Goal: Task Accomplishment & Management: Manage account settings

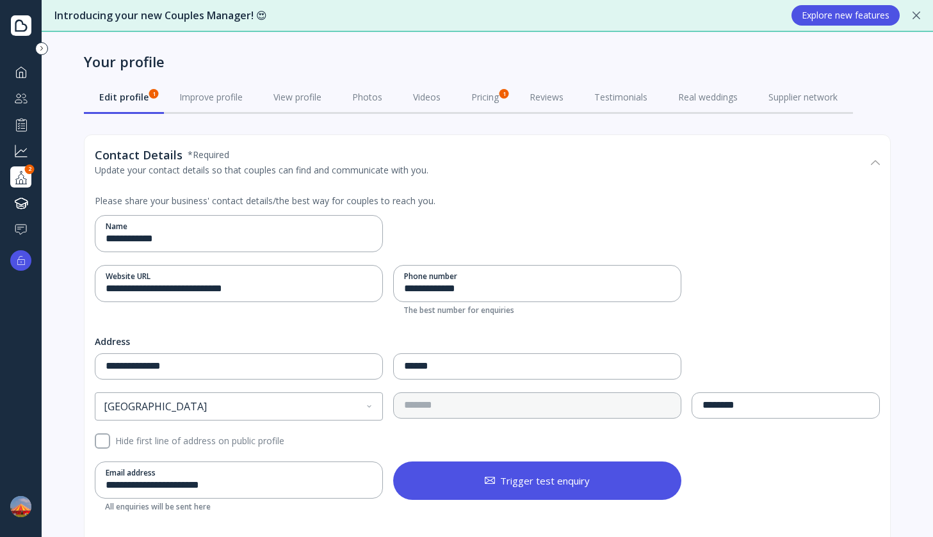
scroll to position [68, 0]
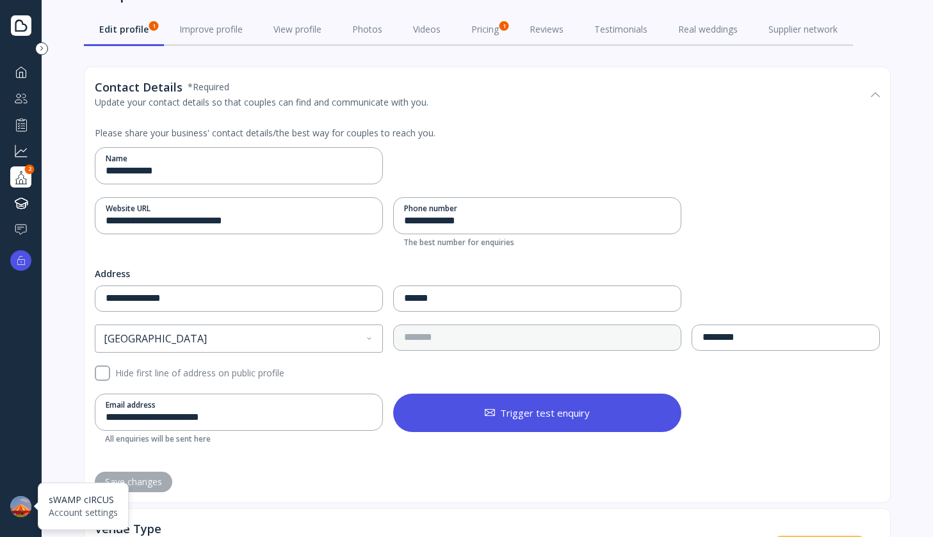
click at [18, 500] on div at bounding box center [20, 506] width 21 height 21
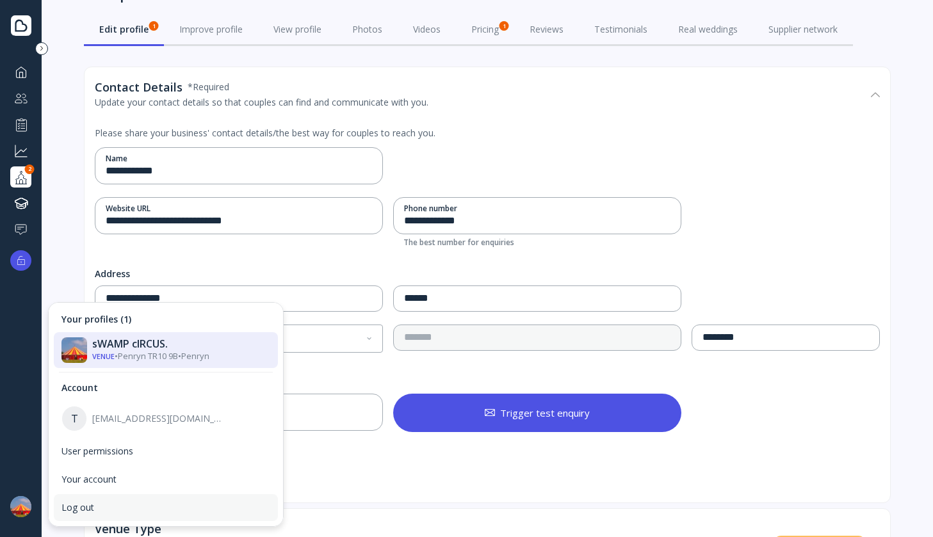
click at [79, 503] on div "Log out" at bounding box center [165, 508] width 209 height 12
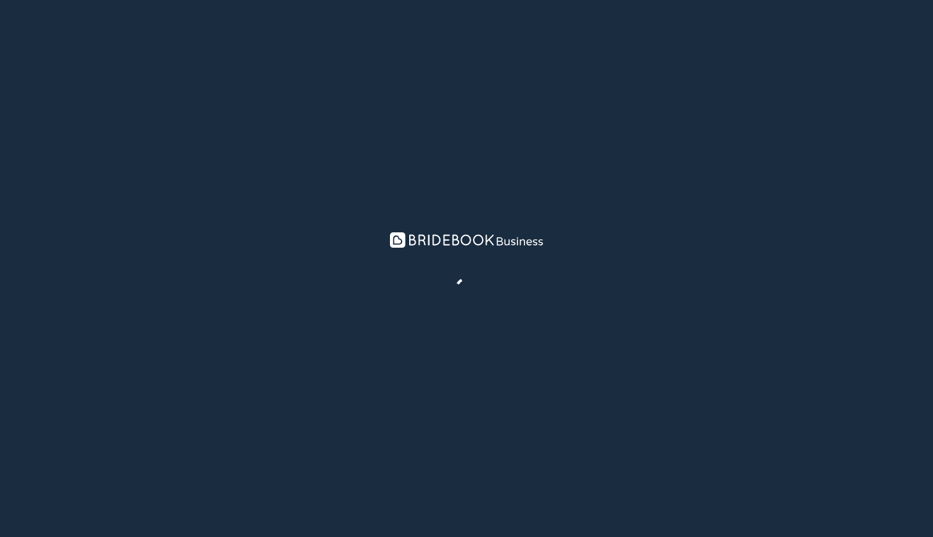
click at [0, 537] on nordpass-portal at bounding box center [0, 537] width 0 height 0
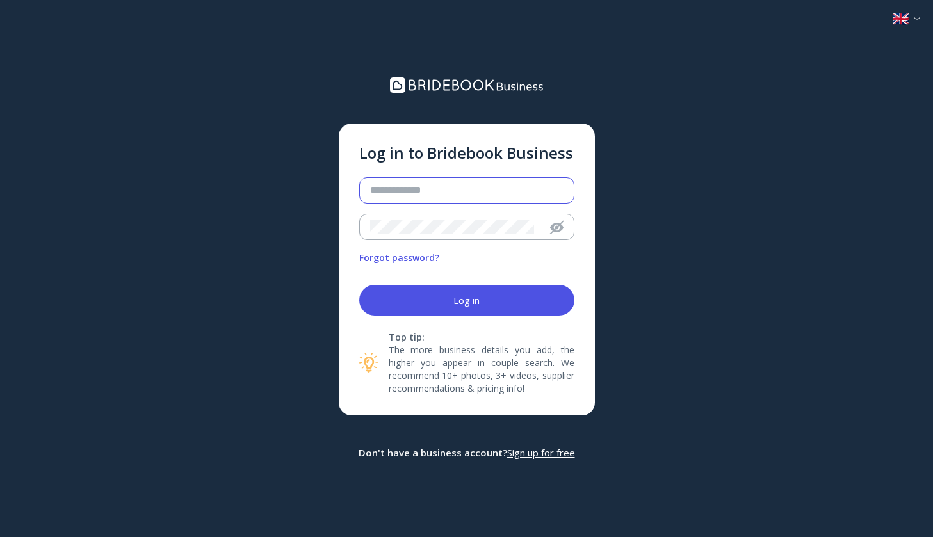
click at [489, 188] on input "email" at bounding box center [465, 190] width 191 height 15
paste input "**********"
type input "**********"
click at [359, 285] on button "Log in" at bounding box center [466, 300] width 215 height 31
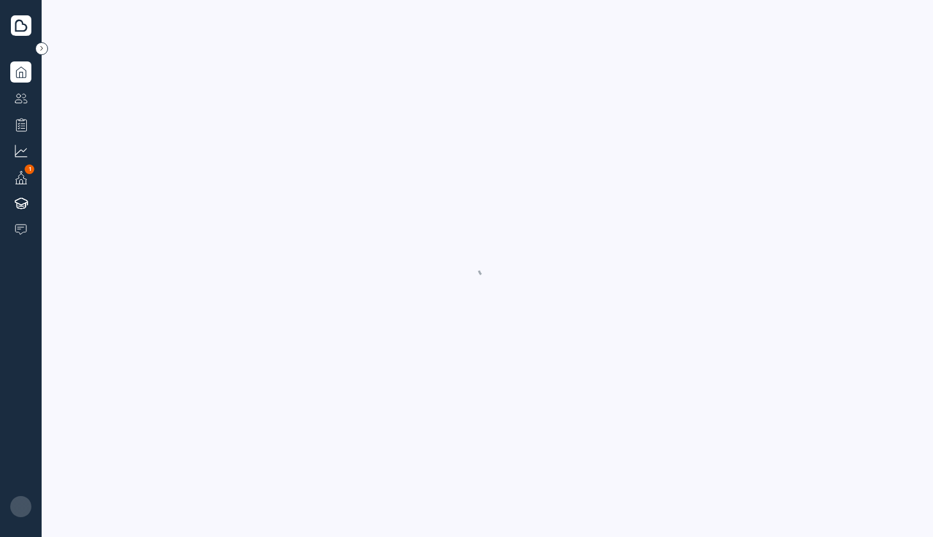
click at [0, 537] on nordpass-portal at bounding box center [0, 537] width 0 height 0
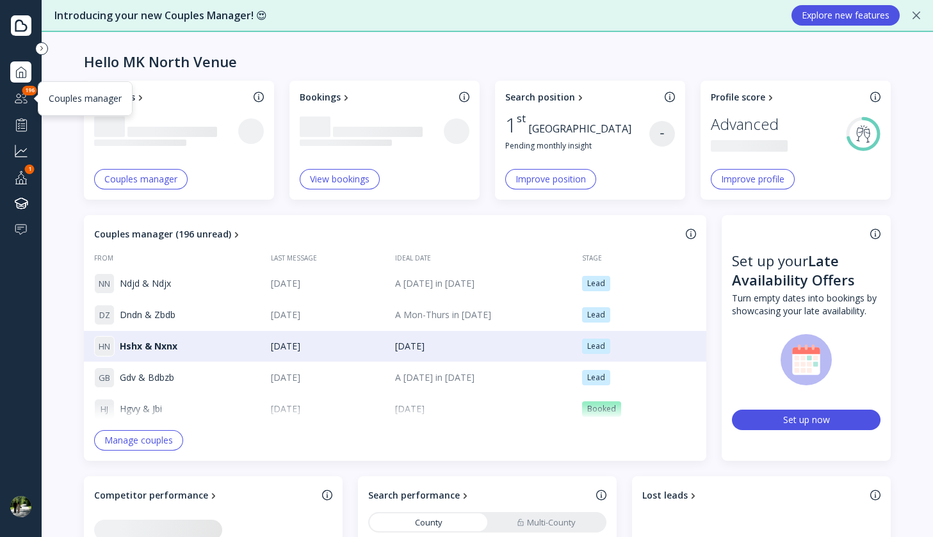
click at [26, 98] on div at bounding box center [20, 98] width 15 height 16
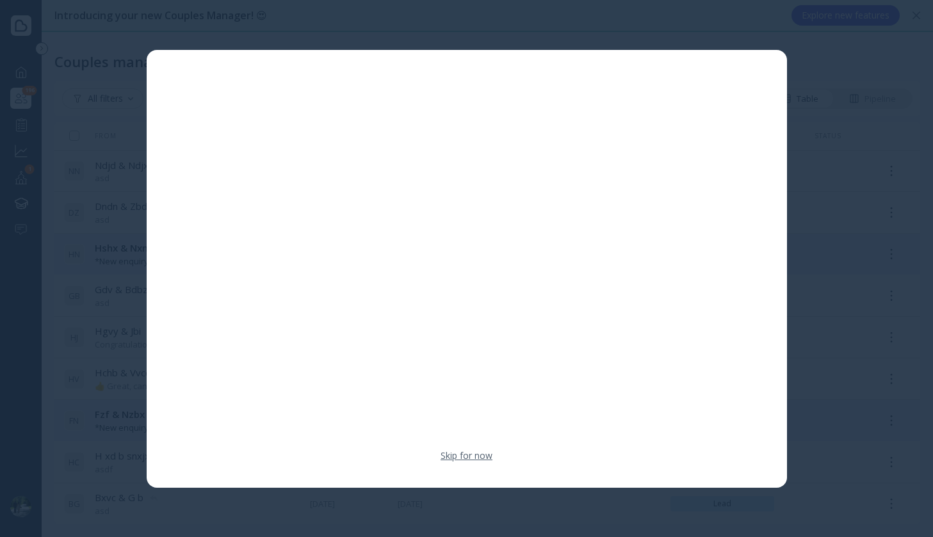
click at [480, 453] on link "Skip for now" at bounding box center [467, 456] width 52 height 13
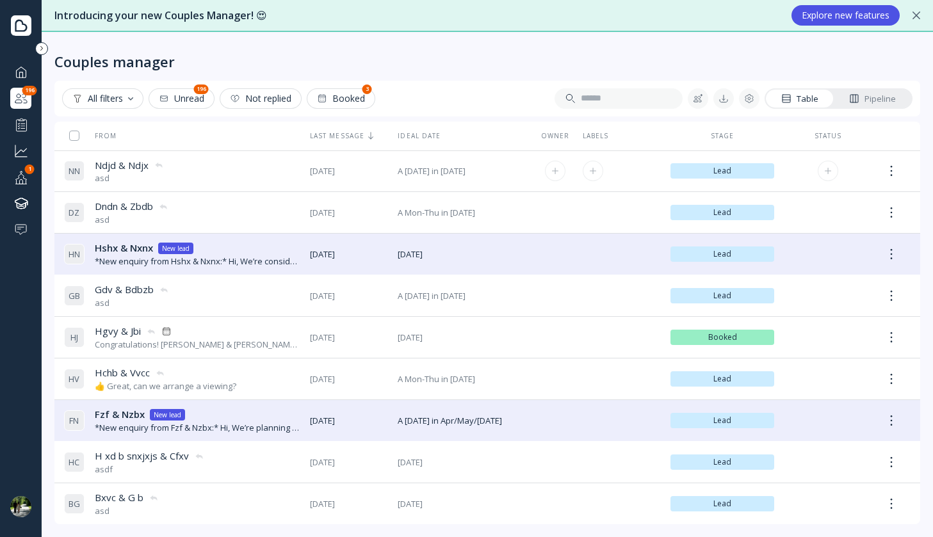
click at [250, 173] on div "N N Ndjd & Ndjx Ndjd & Ndjx asd" at bounding box center [182, 172] width 236 height 36
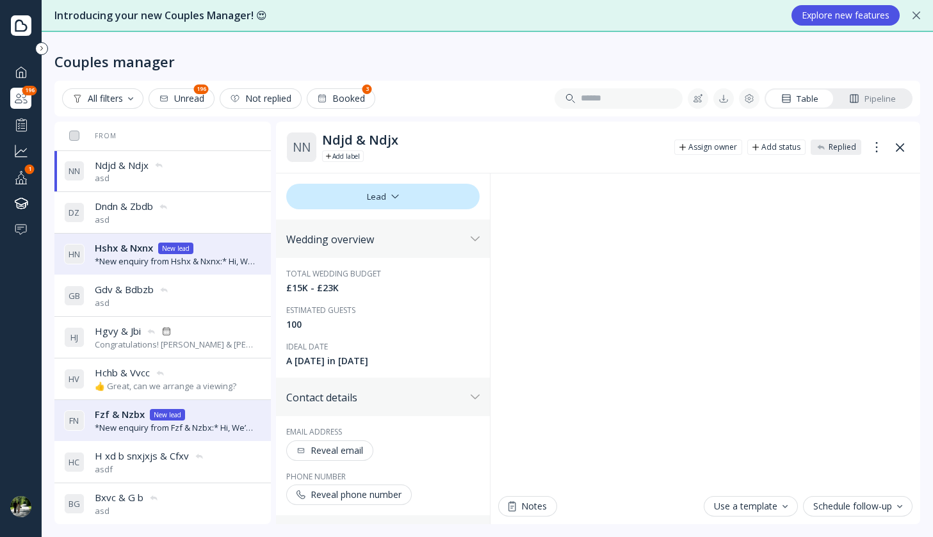
click at [140, 220] on div "asd" at bounding box center [132, 220] width 74 height 12
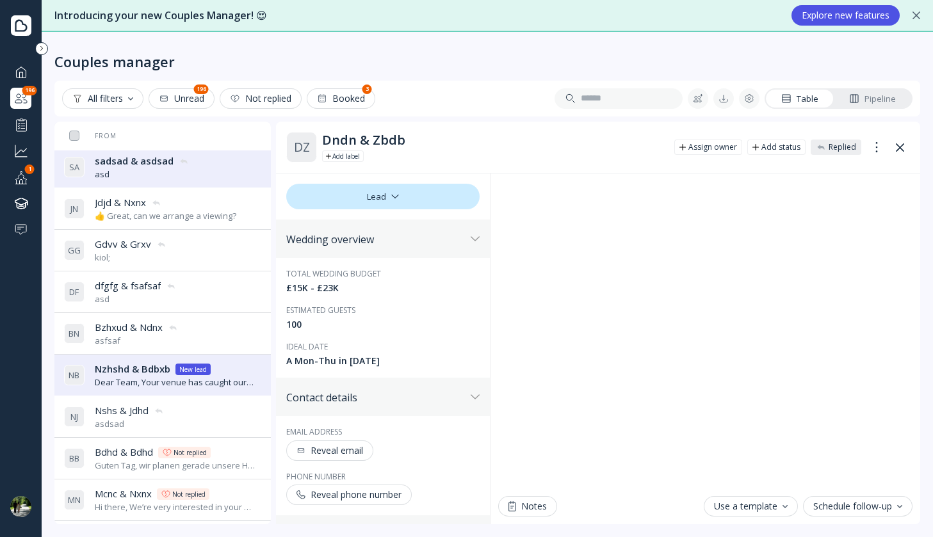
scroll to position [697, 0]
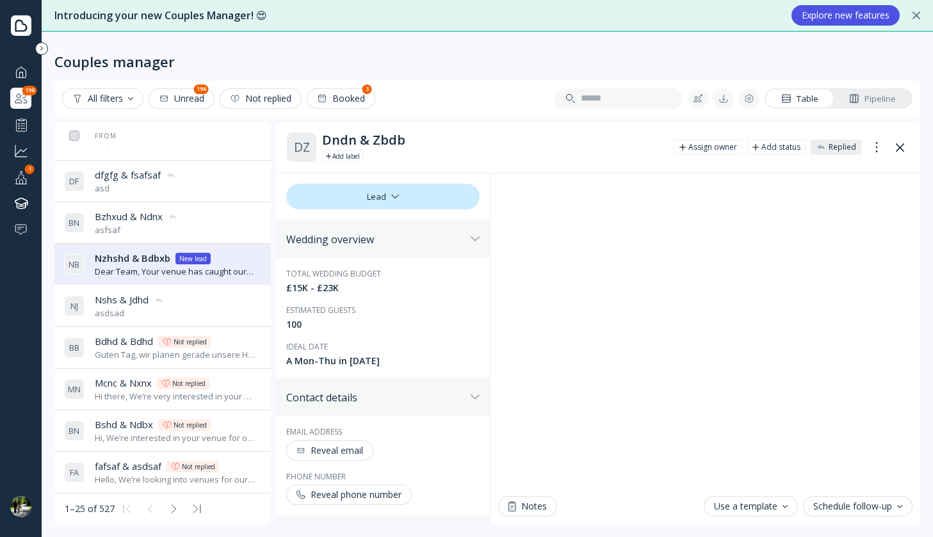
click at [170, 501] on button at bounding box center [173, 509] width 20 height 20
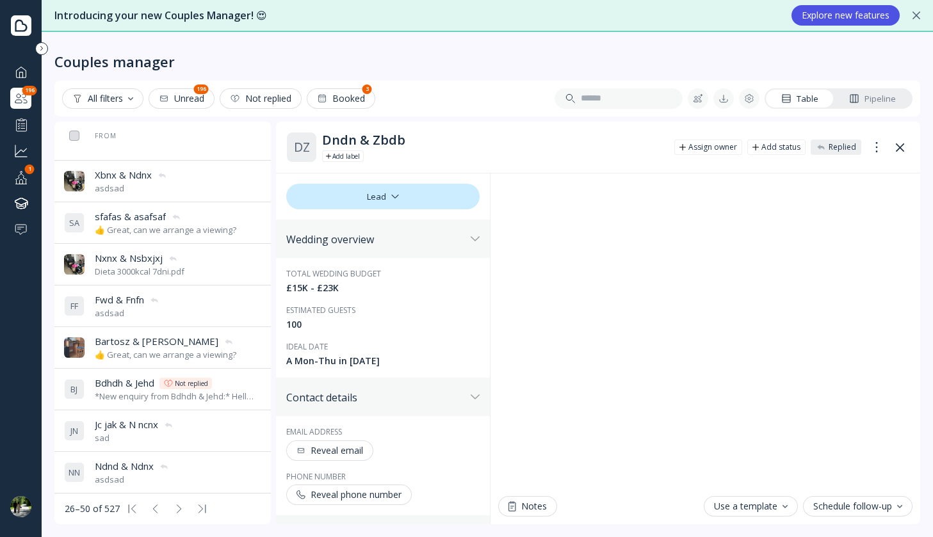
click at [197, 508] on icon at bounding box center [201, 509] width 9 height 9
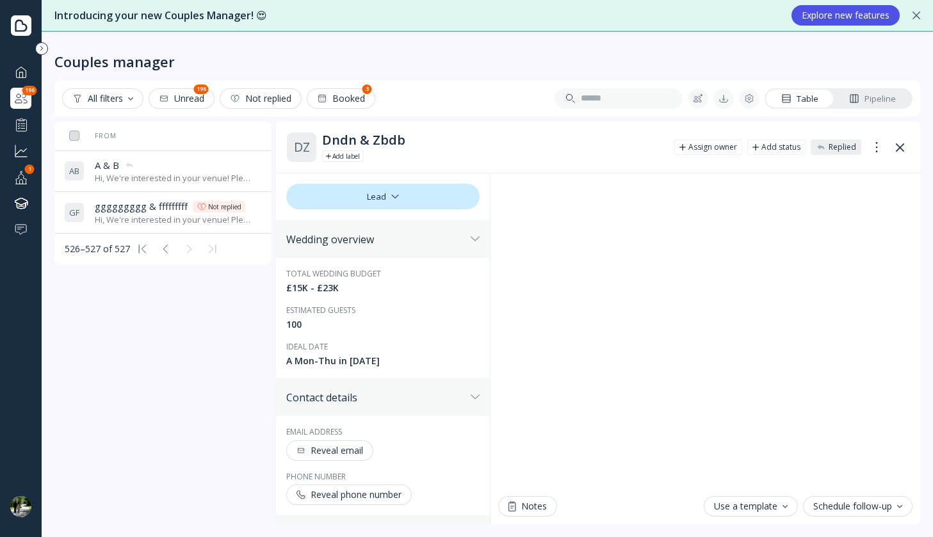
click at [143, 211] on span "ggggggggg & fffffffff" at bounding box center [141, 206] width 93 height 13
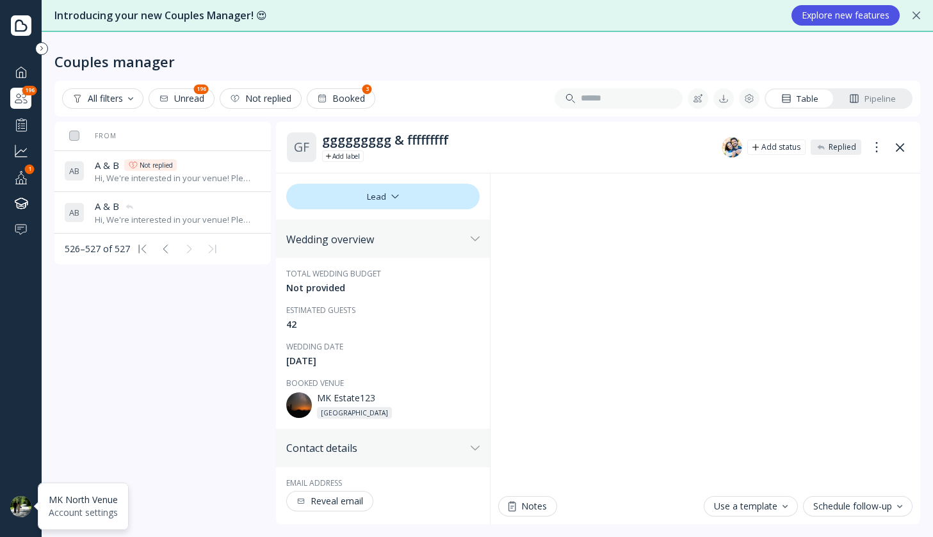
click at [24, 502] on div at bounding box center [20, 506] width 21 height 21
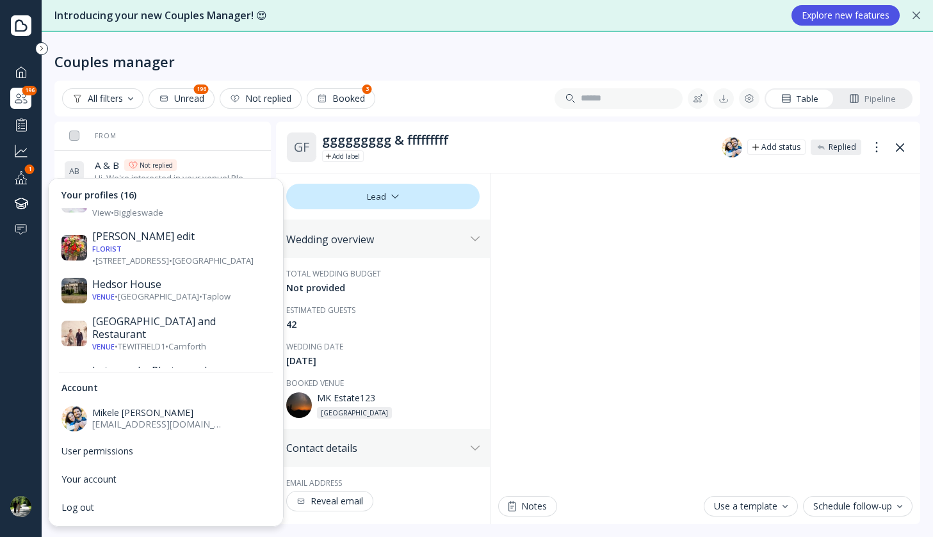
scroll to position [330, 0]
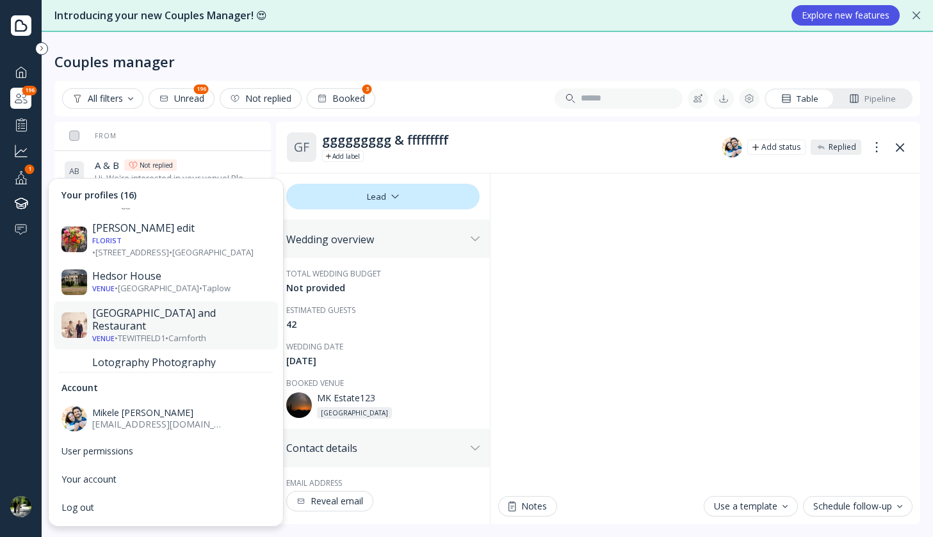
click at [171, 332] on div "Venue • [GEOGRAPHIC_DATA] • [GEOGRAPHIC_DATA]" at bounding box center [181, 338] width 178 height 12
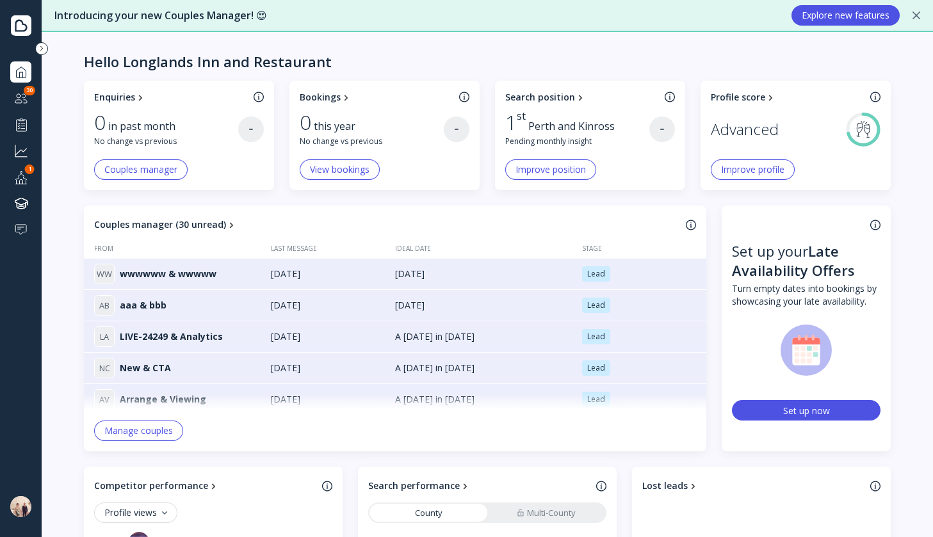
click at [19, 100] on div at bounding box center [20, 98] width 15 height 16
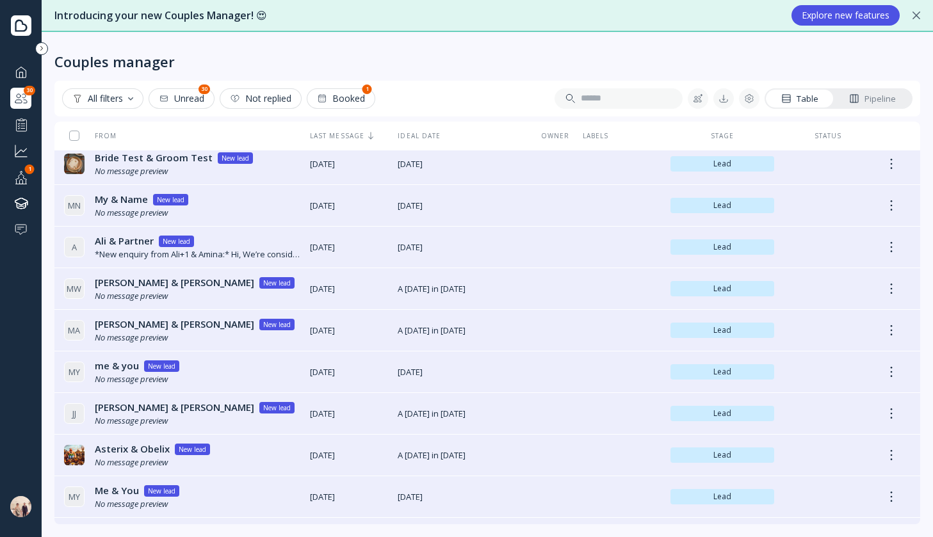
scroll to position [301, 0]
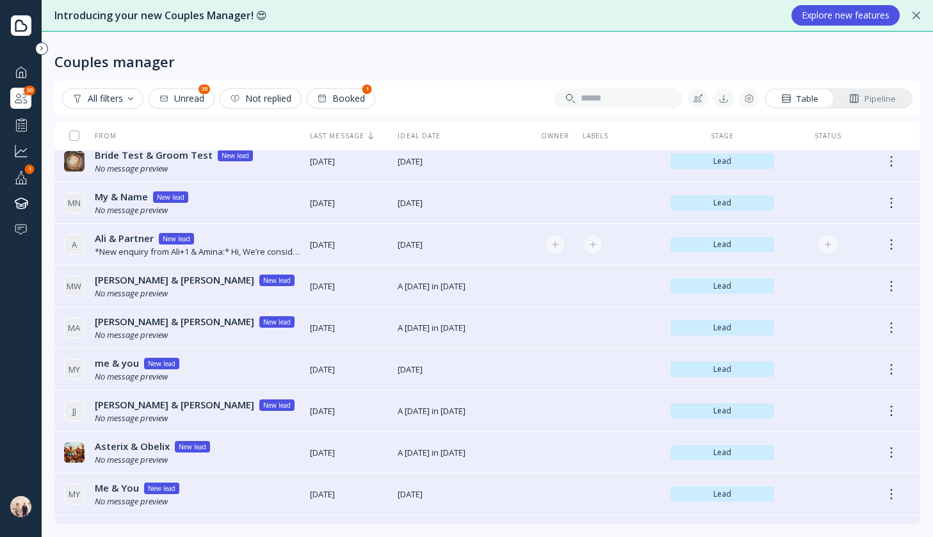
click at [386, 253] on td "[DATE] [DATE]" at bounding box center [349, 245] width 88 height 42
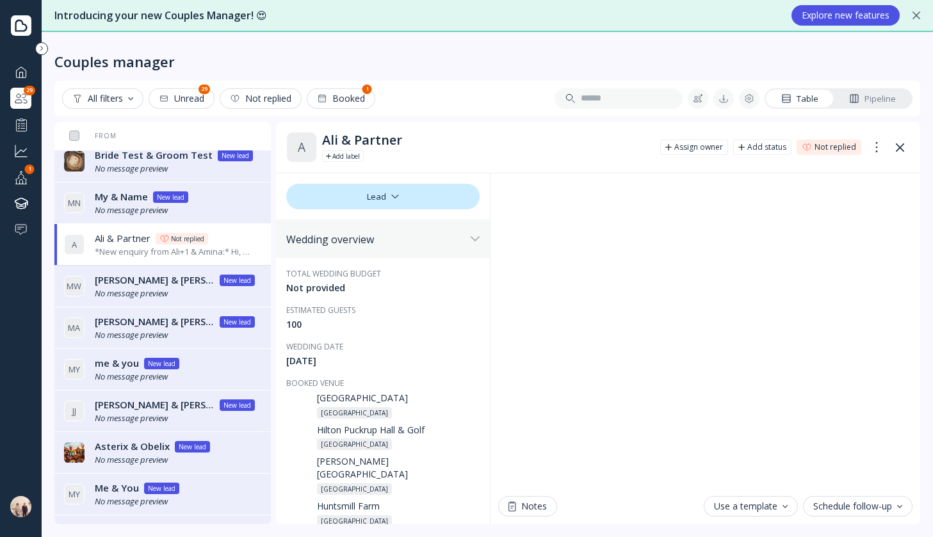
click at [189, 292] on div "No message preview" at bounding box center [175, 294] width 160 height 12
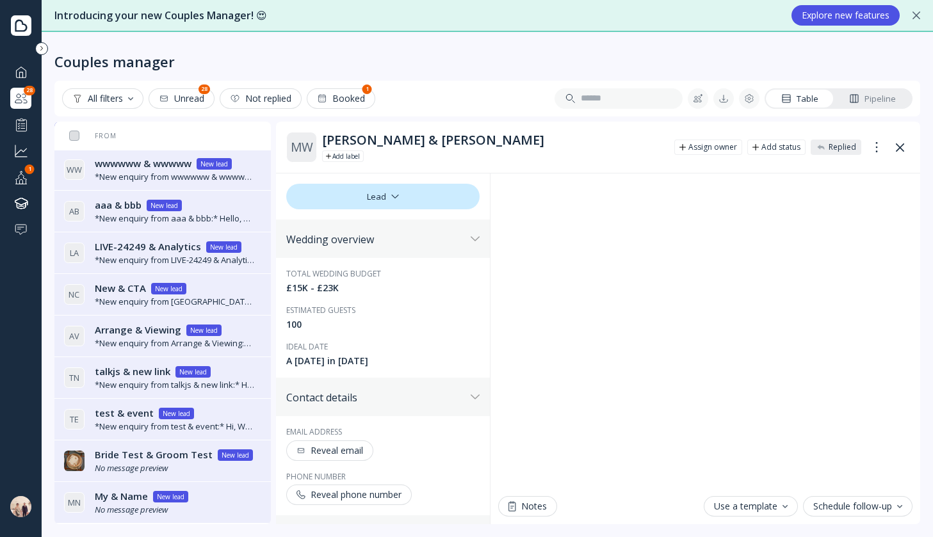
scroll to position [56, 0]
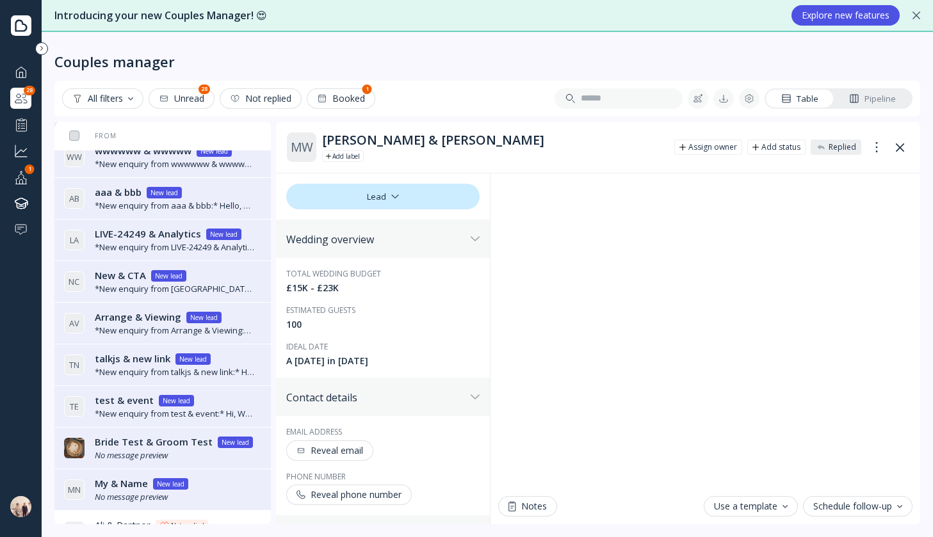
click at [897, 141] on button at bounding box center [900, 147] width 20 height 20
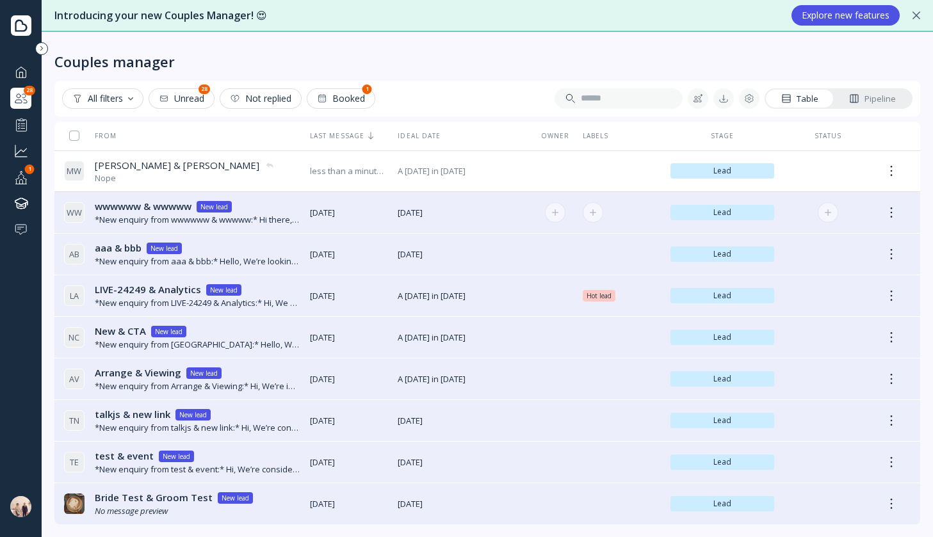
click at [393, 213] on td "[DATE] [DATE]" at bounding box center [463, 213] width 141 height 42
